Goal: Find specific page/section: Find specific page/section

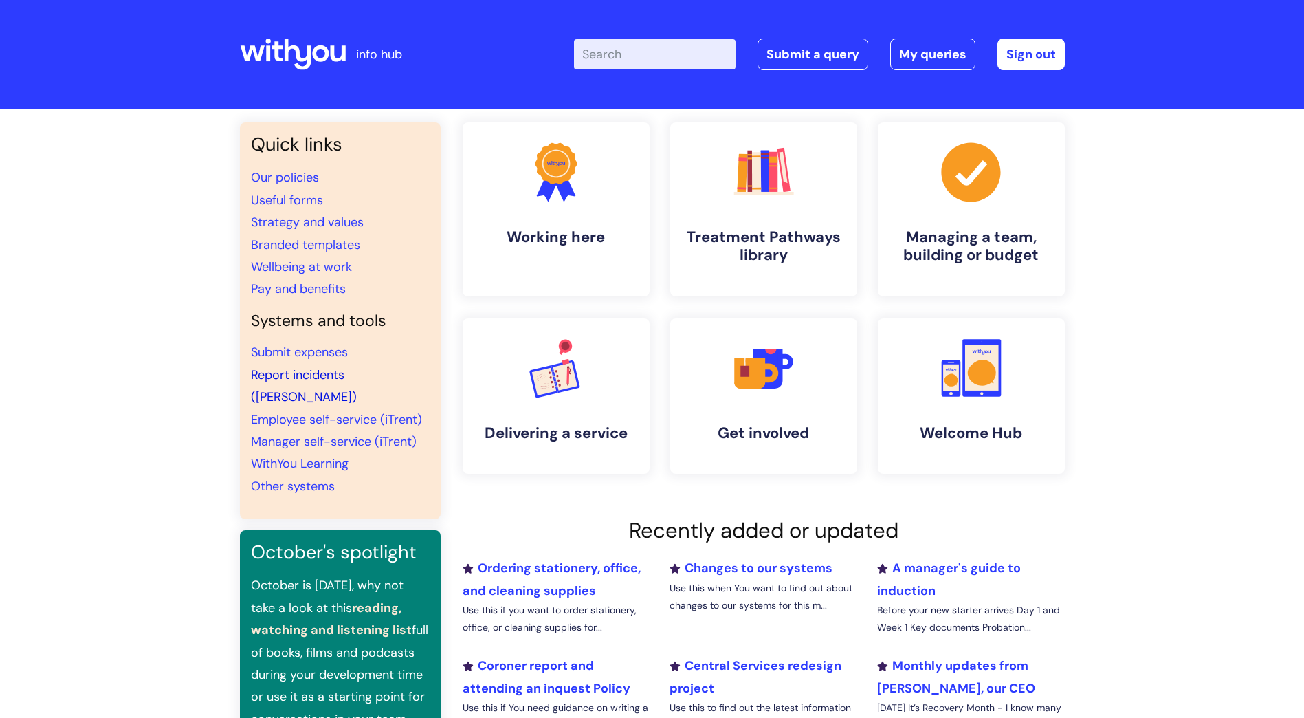
click at [283, 375] on link "Report incidents ([PERSON_NAME])" at bounding box center [304, 385] width 106 height 39
click at [336, 376] on link "Report incidents ([PERSON_NAME])" at bounding box center [304, 385] width 106 height 39
